Goal: Navigation & Orientation: Find specific page/section

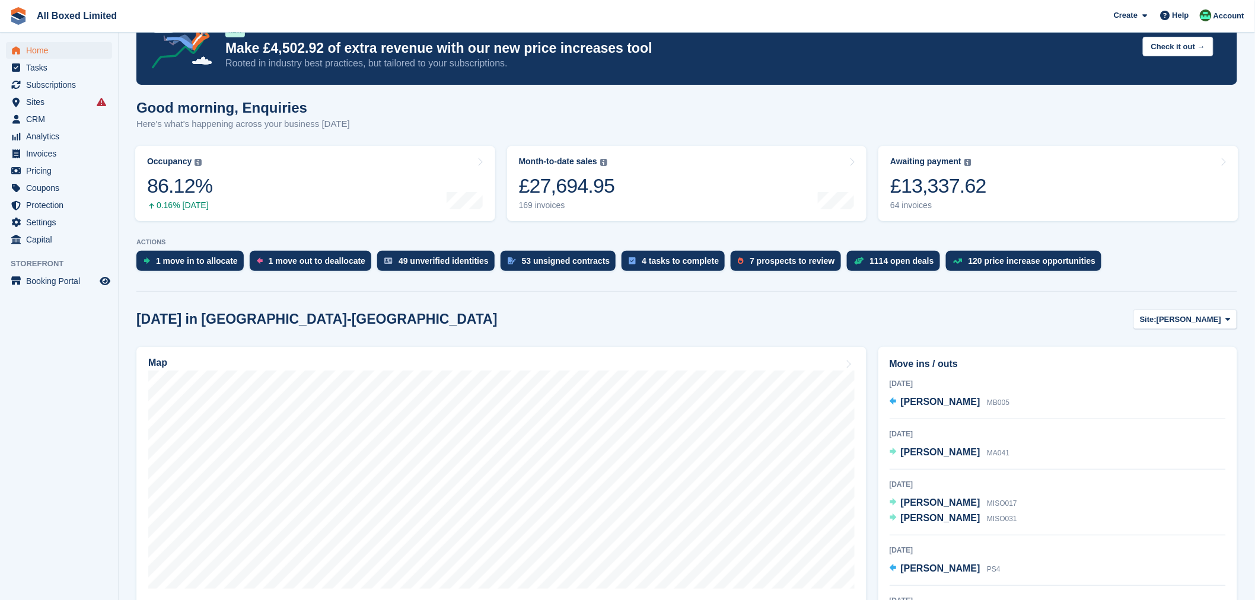
scroll to position [66, 0]
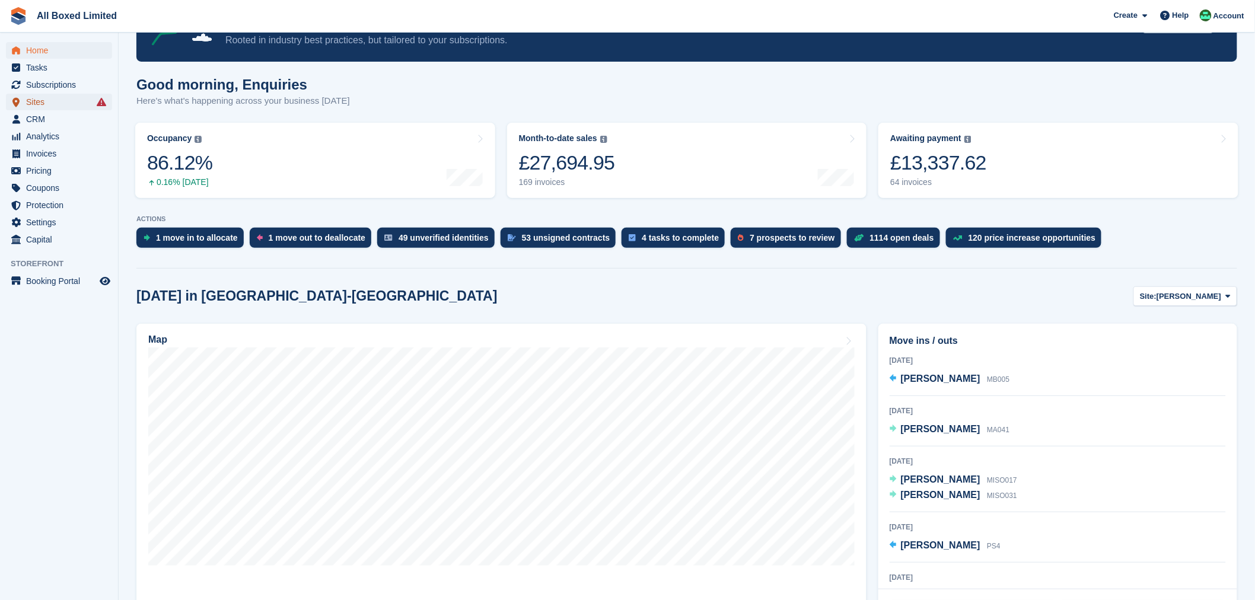
click at [47, 103] on span "Sites" at bounding box center [61, 102] width 71 height 17
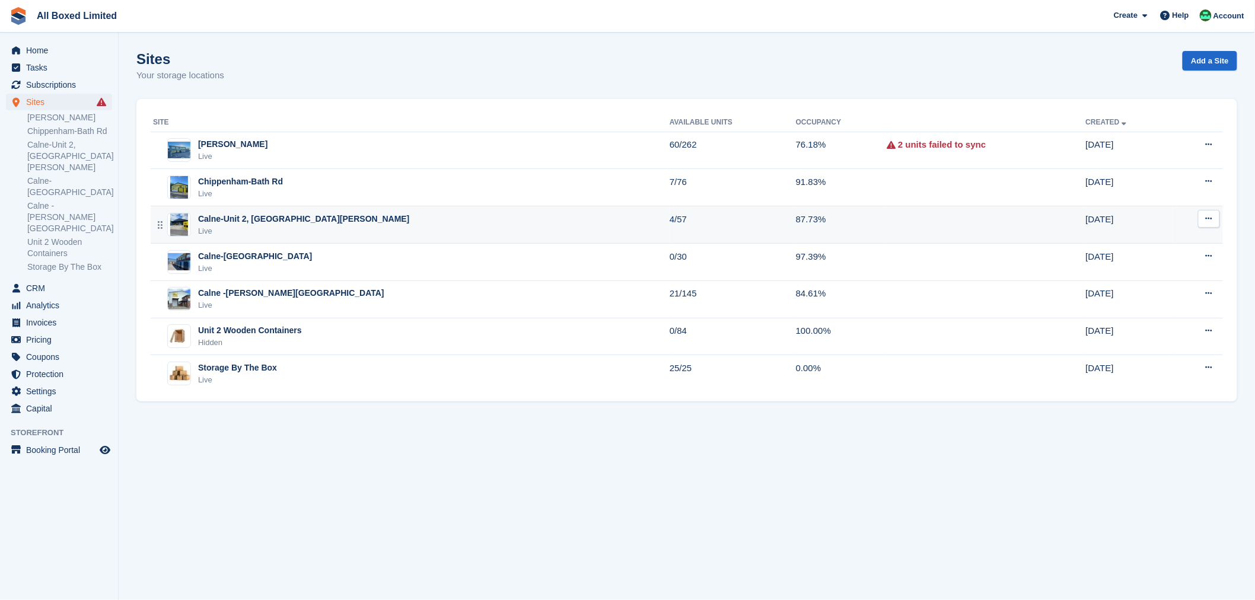
click at [251, 218] on div "Calne-Unit 2, [GEOGRAPHIC_DATA][PERSON_NAME]" at bounding box center [304, 219] width 212 height 12
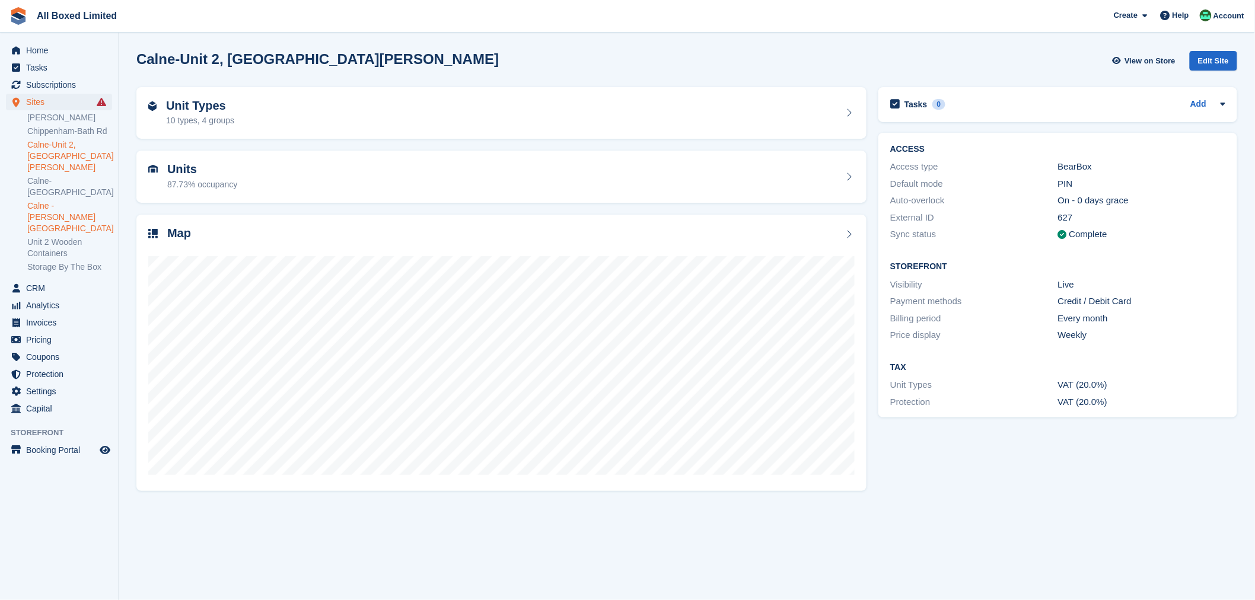
click at [77, 201] on link "Calne -[PERSON_NAME][GEOGRAPHIC_DATA]" at bounding box center [69, 218] width 85 height 34
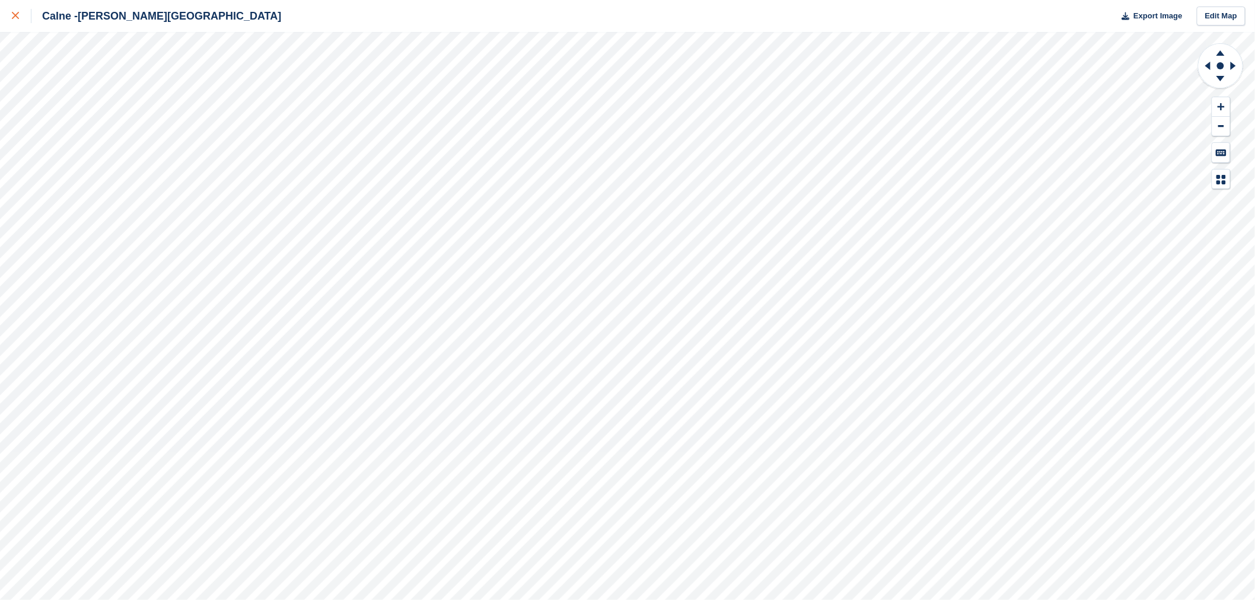
click at [14, 18] on icon at bounding box center [15, 15] width 7 height 7
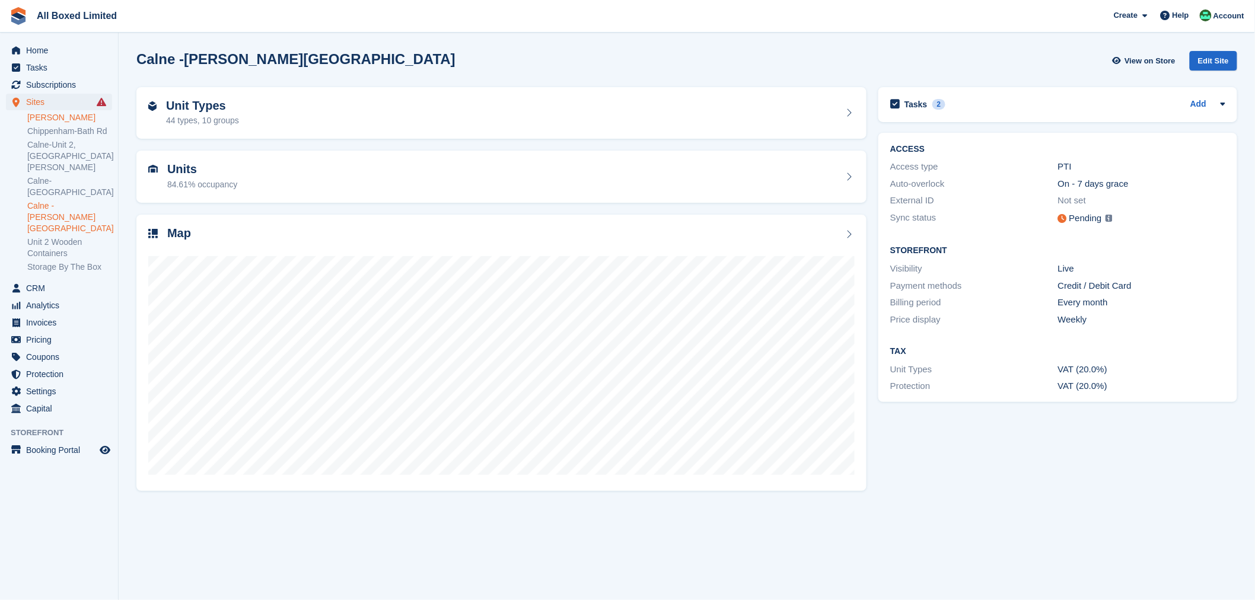
click at [74, 119] on link "[PERSON_NAME]" at bounding box center [69, 117] width 85 height 11
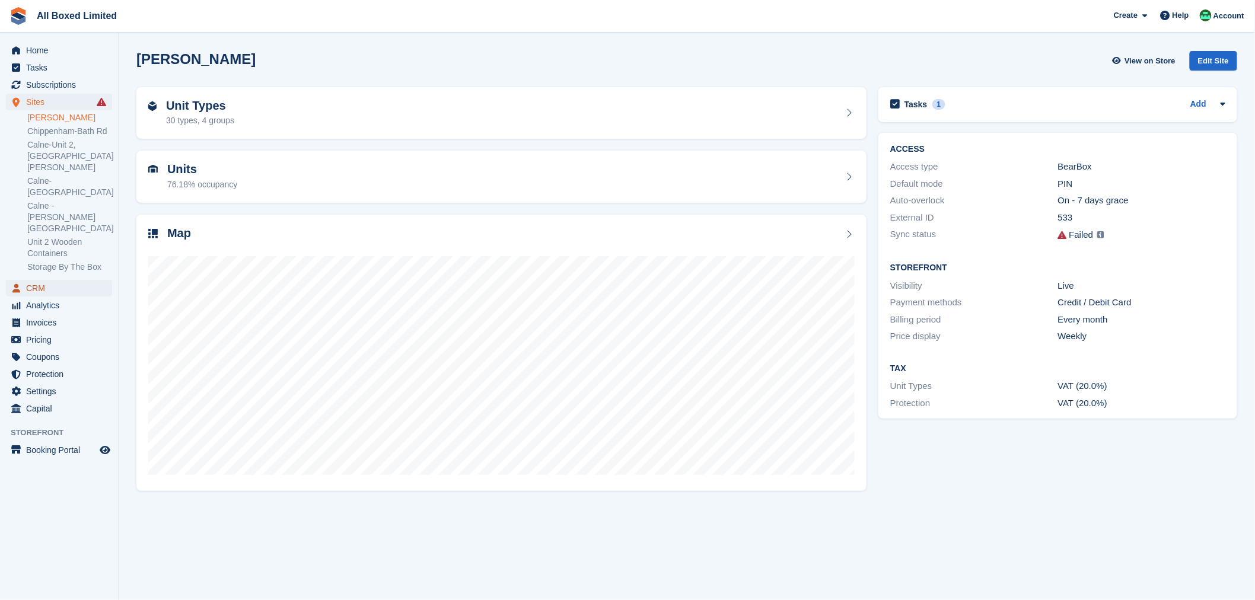
click at [44, 280] on span "CRM" at bounding box center [61, 288] width 71 height 17
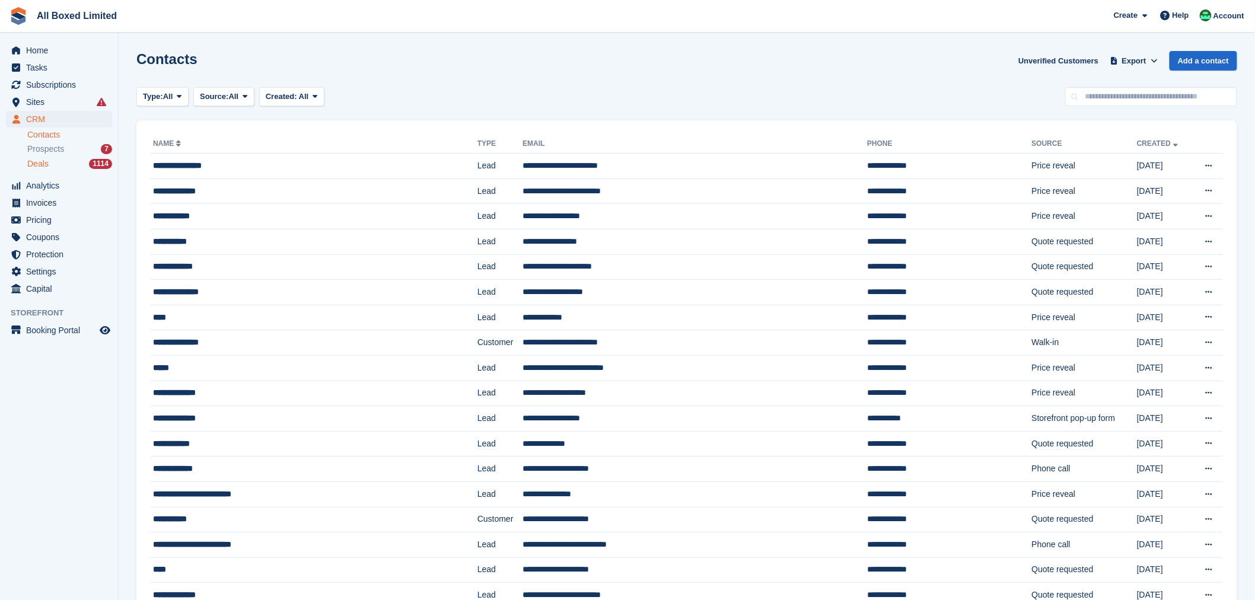
click at [51, 164] on div "Deals 1114" at bounding box center [69, 163] width 85 height 11
click at [197, 167] on div "**********" at bounding box center [281, 166] width 257 height 12
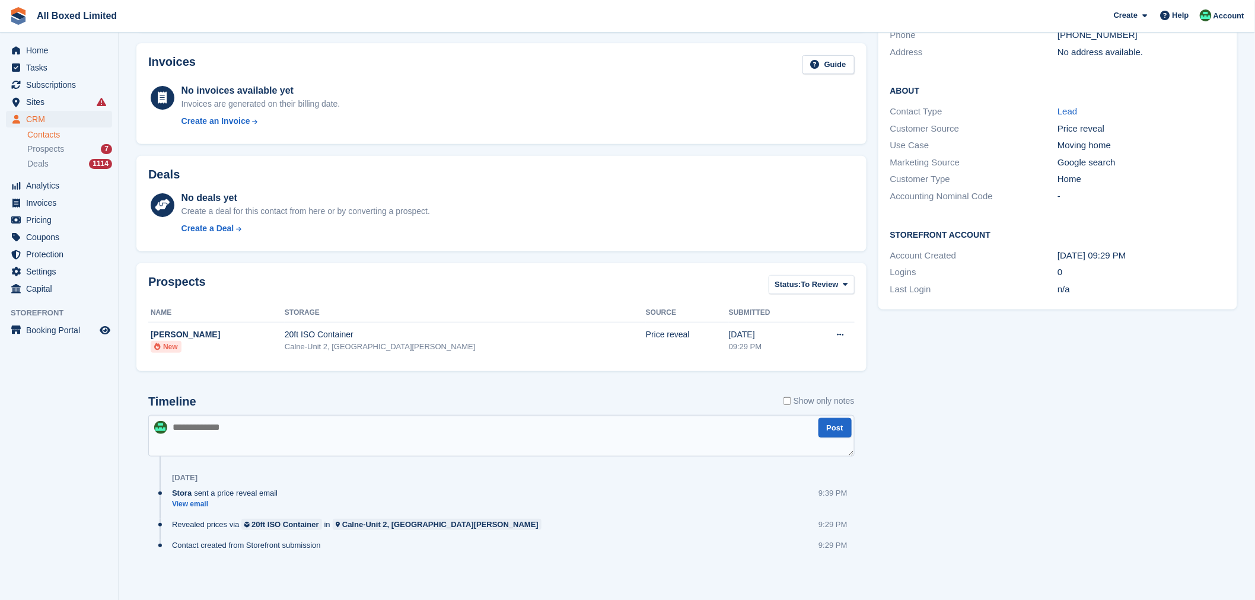
scroll to position [155, 0]
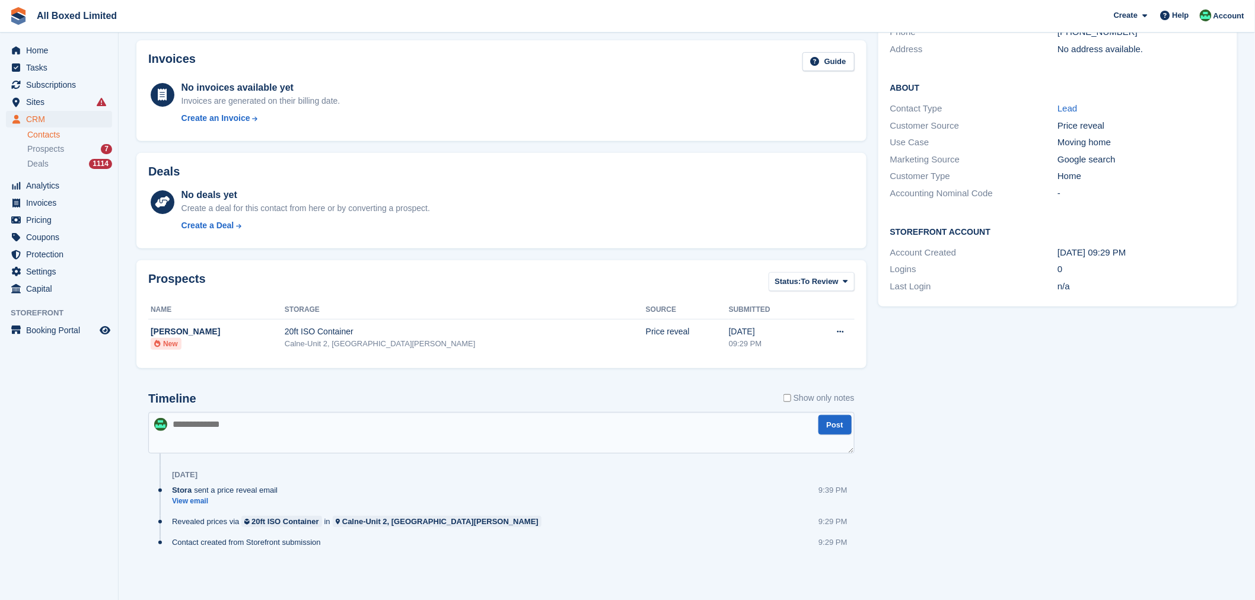
click at [47, 431] on aside "Home Tasks Subscriptions Subscriptions Subscriptions Contracts Price increases …" at bounding box center [59, 303] width 118 height 541
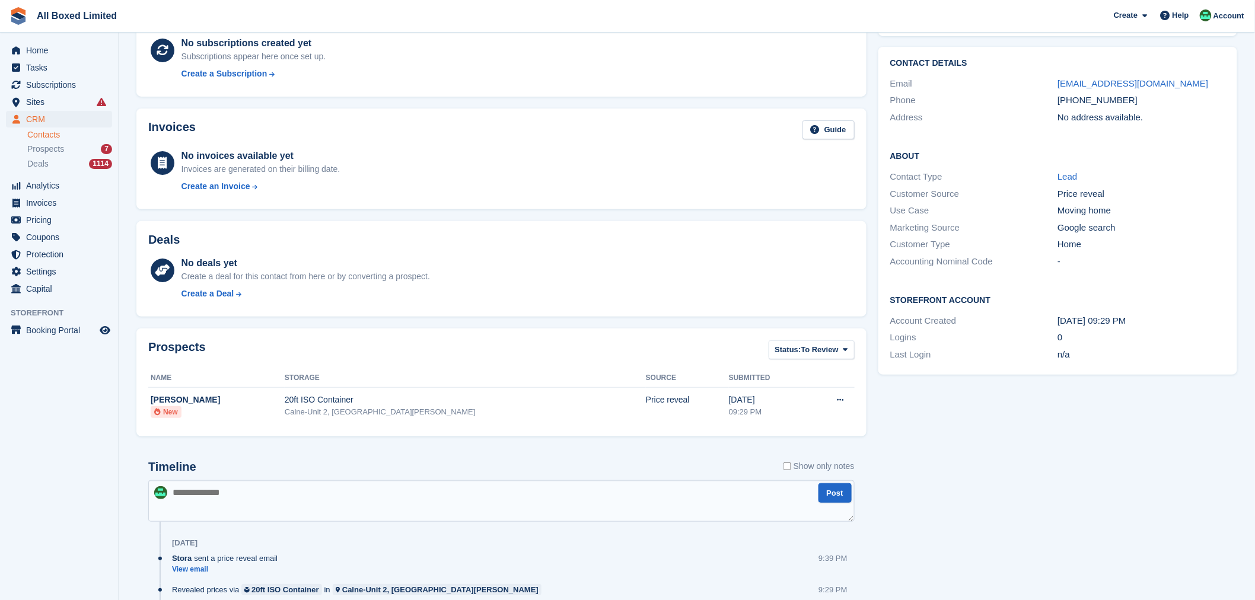
scroll to position [0, 0]
